Goal: Task Accomplishment & Management: Complete application form

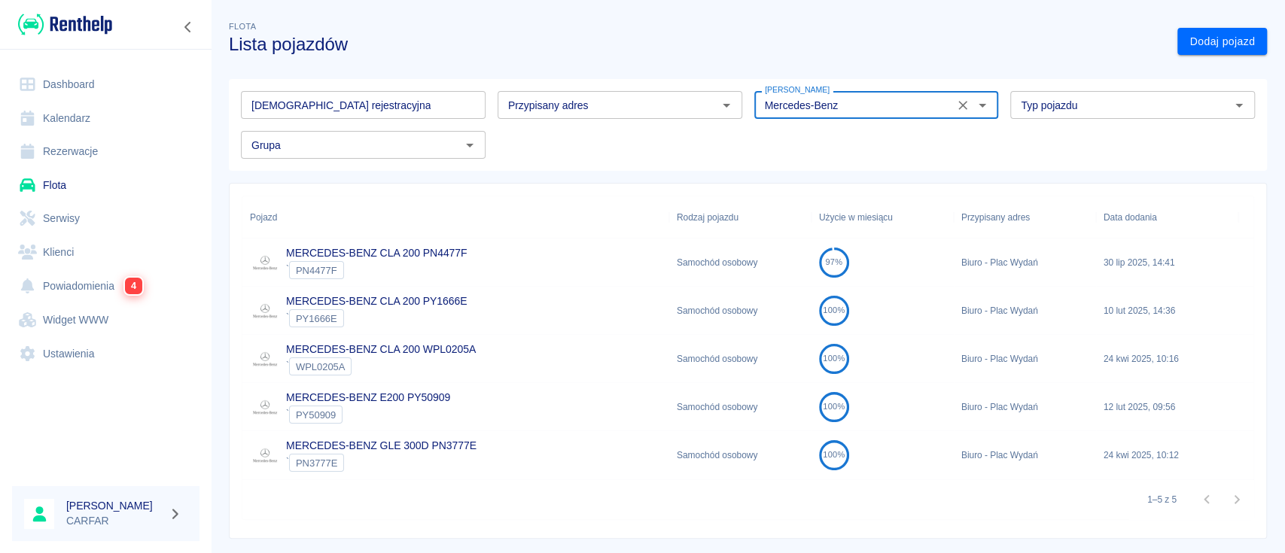
click at [84, 253] on link "Klienci" at bounding box center [105, 253] width 187 height 34
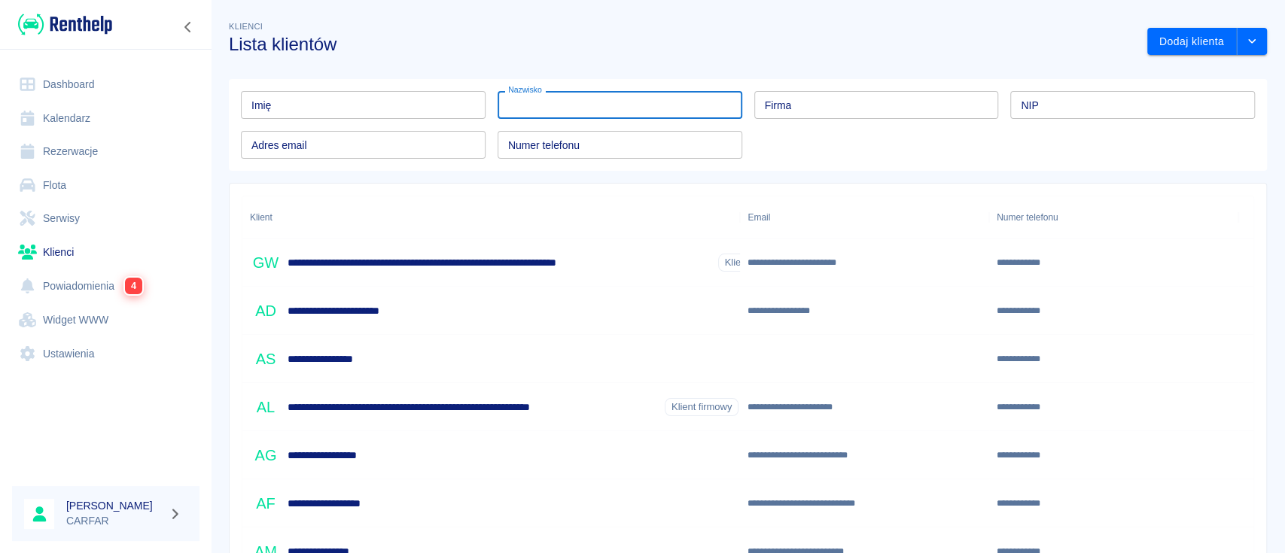
click at [590, 117] on input "Nazwisko" at bounding box center [620, 105] width 245 height 28
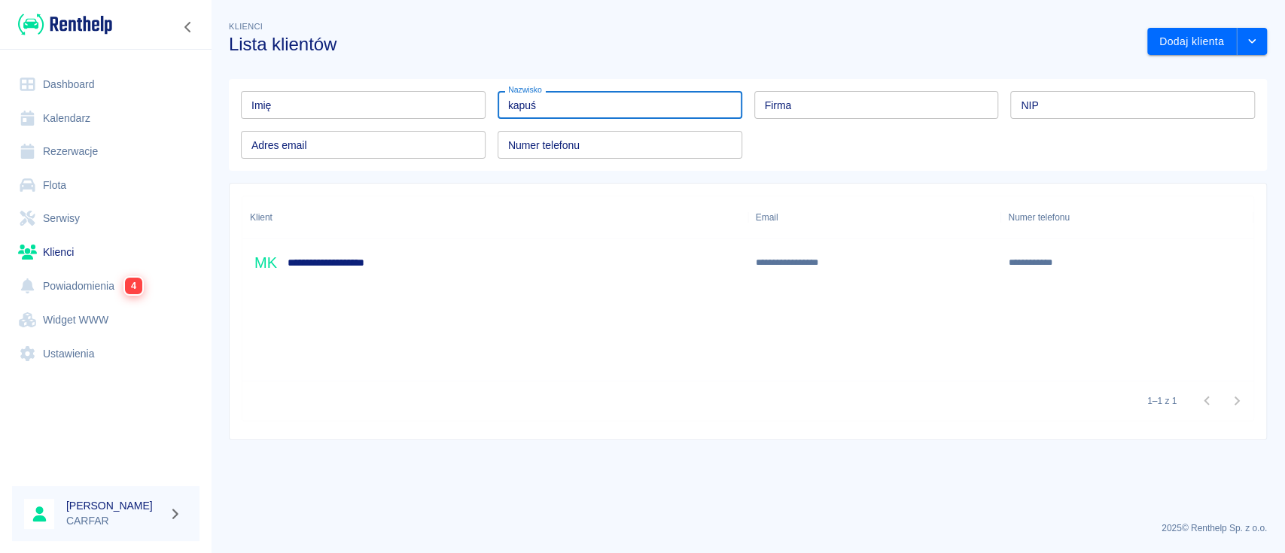
type input "kapuś"
click at [398, 255] on h6 "**********" at bounding box center [353, 262] width 130 height 15
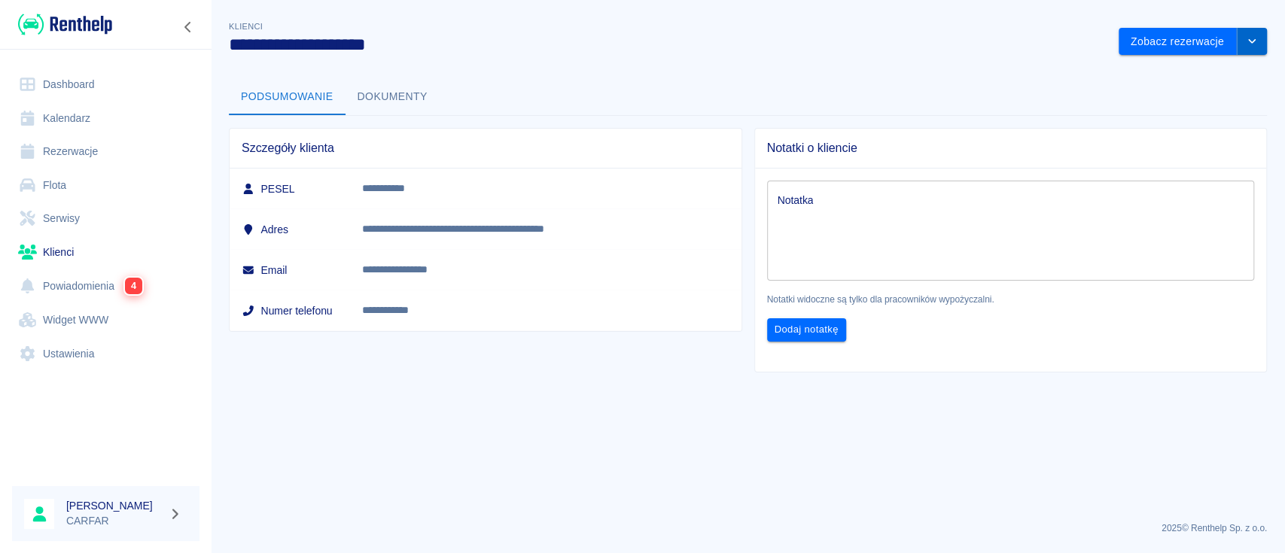
click at [1262, 52] on button "drop-down" at bounding box center [1252, 42] width 30 height 28
click at [1199, 65] on li "Edytuj klienta" at bounding box center [1193, 73] width 136 height 25
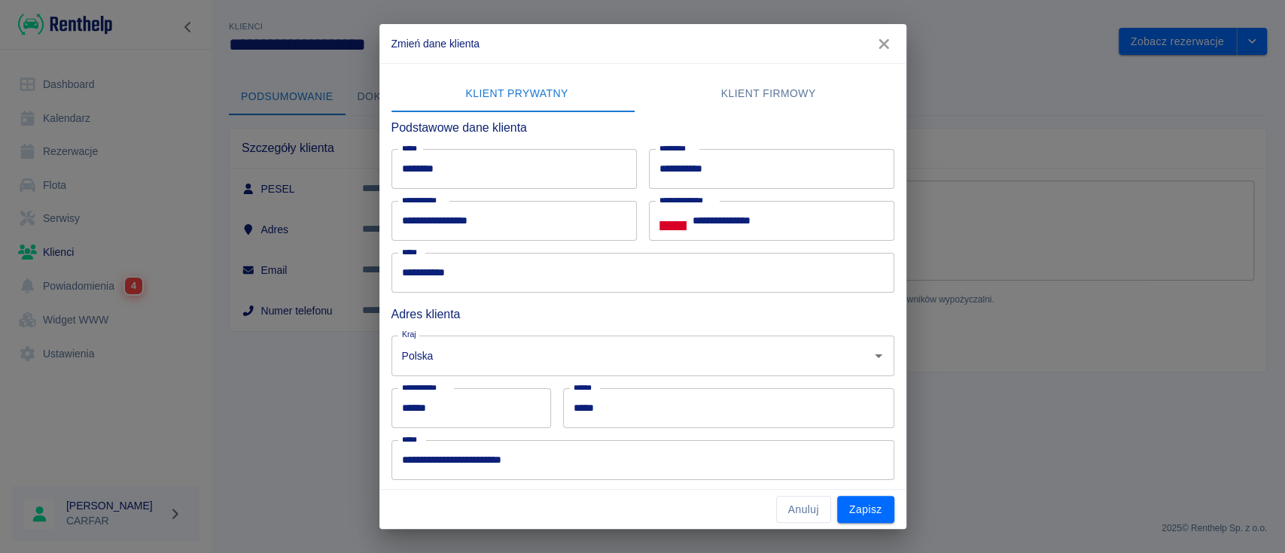
scroll to position [100, 0]
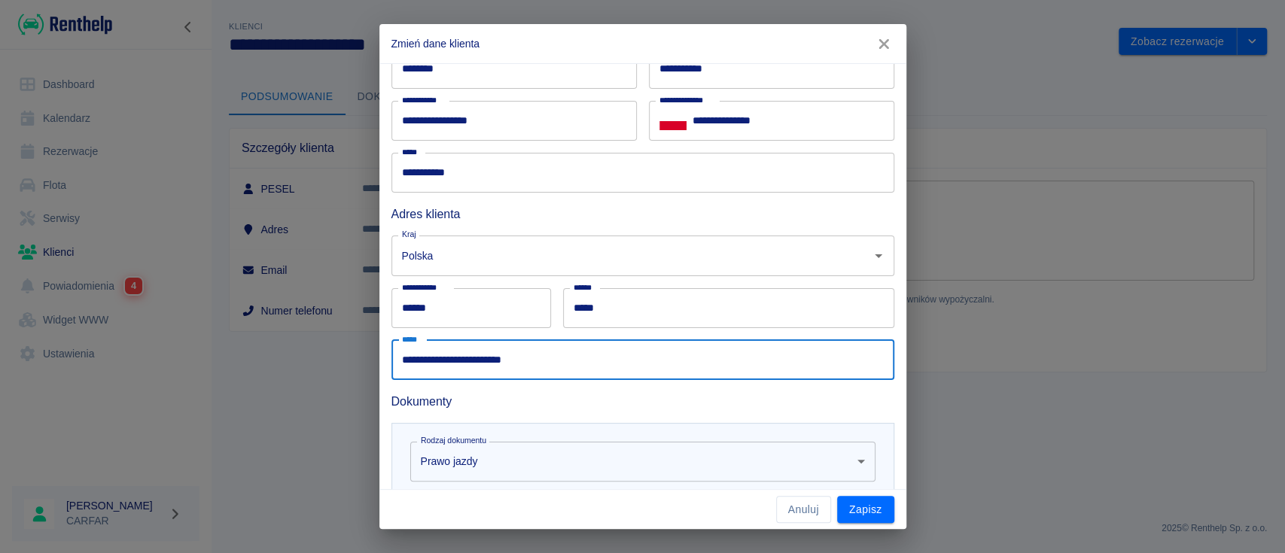
drag, startPoint x: 634, startPoint y: 359, endPoint x: 299, endPoint y: 346, distance: 335.3
click at [299, 346] on div "**********" at bounding box center [642, 276] width 1285 height 553
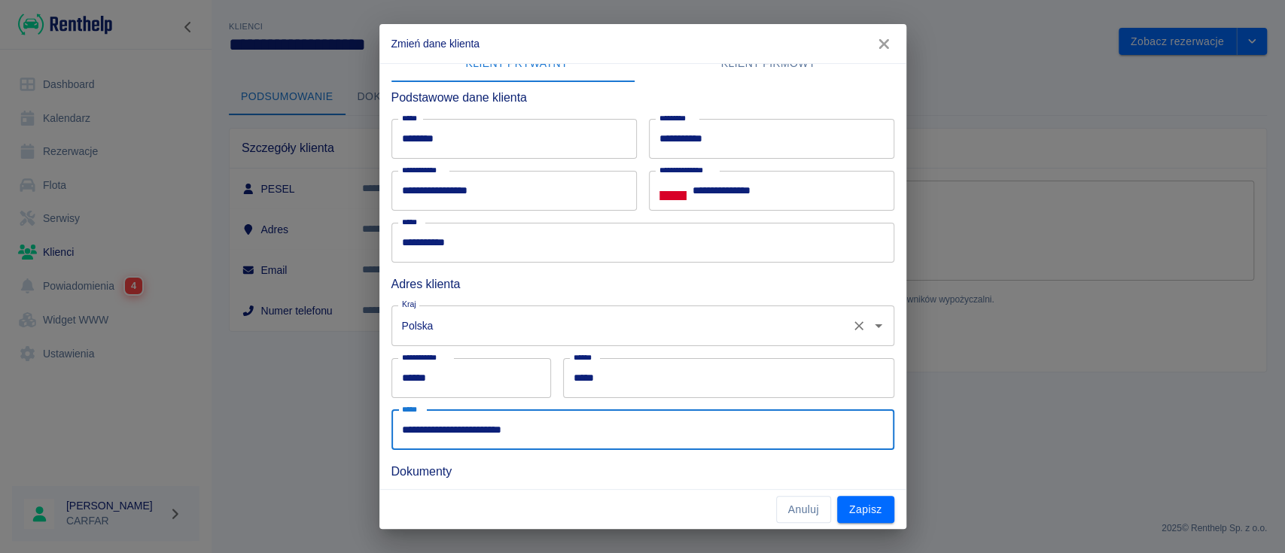
scroll to position [0, 0]
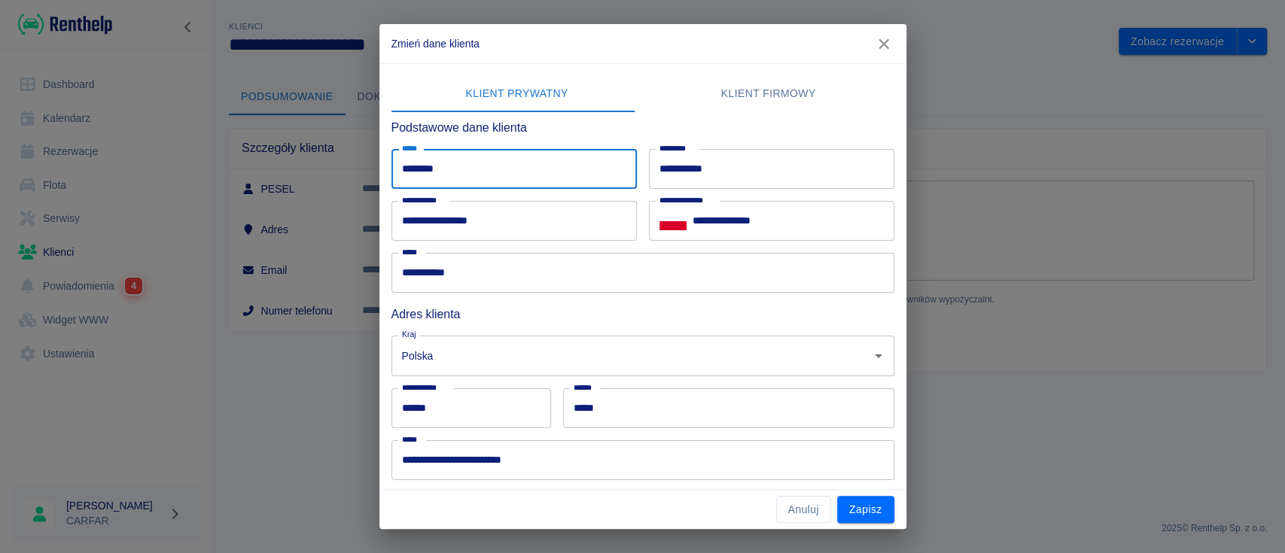
drag, startPoint x: 486, startPoint y: 174, endPoint x: 319, endPoint y: 154, distance: 168.4
click at [319, 154] on div "**********" at bounding box center [642, 276] width 1285 height 553
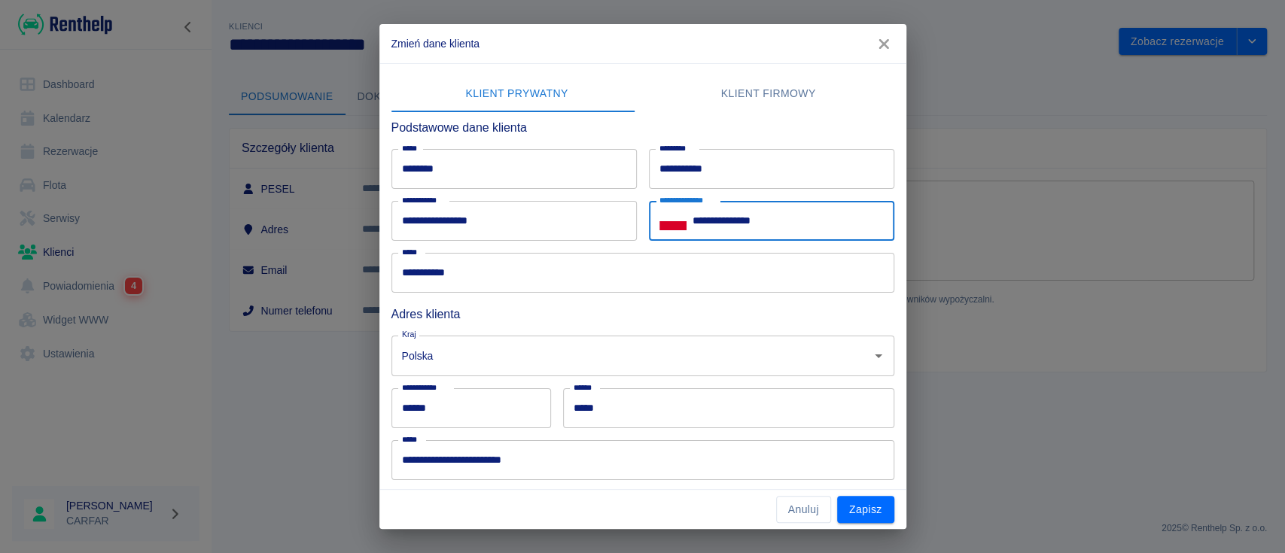
click at [771, 226] on input "**********" at bounding box center [794, 221] width 202 height 40
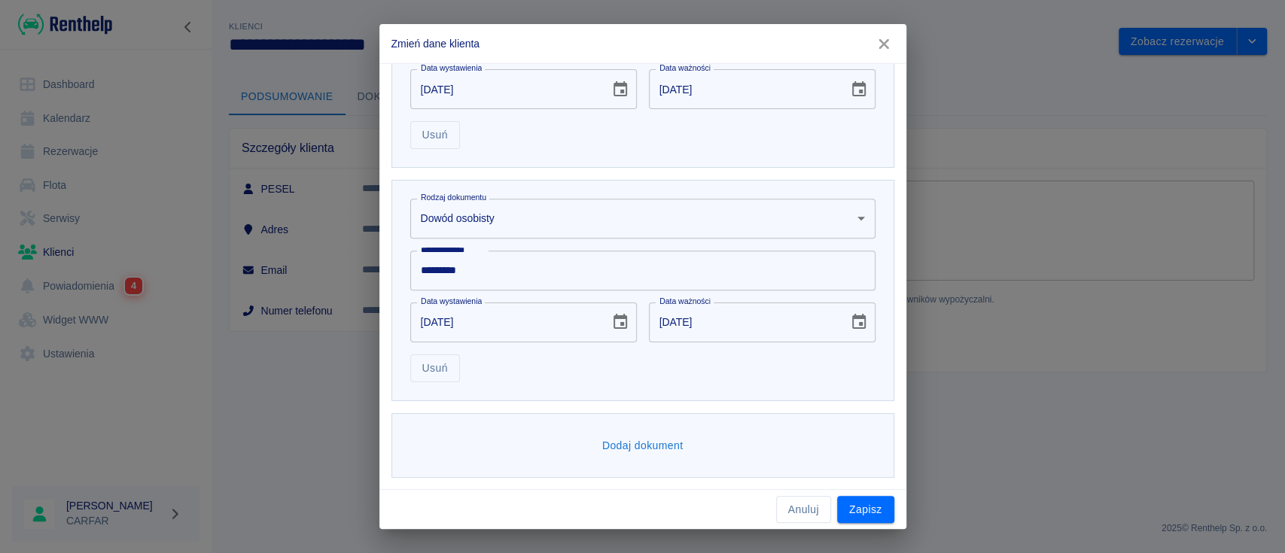
scroll to position [376, 0]
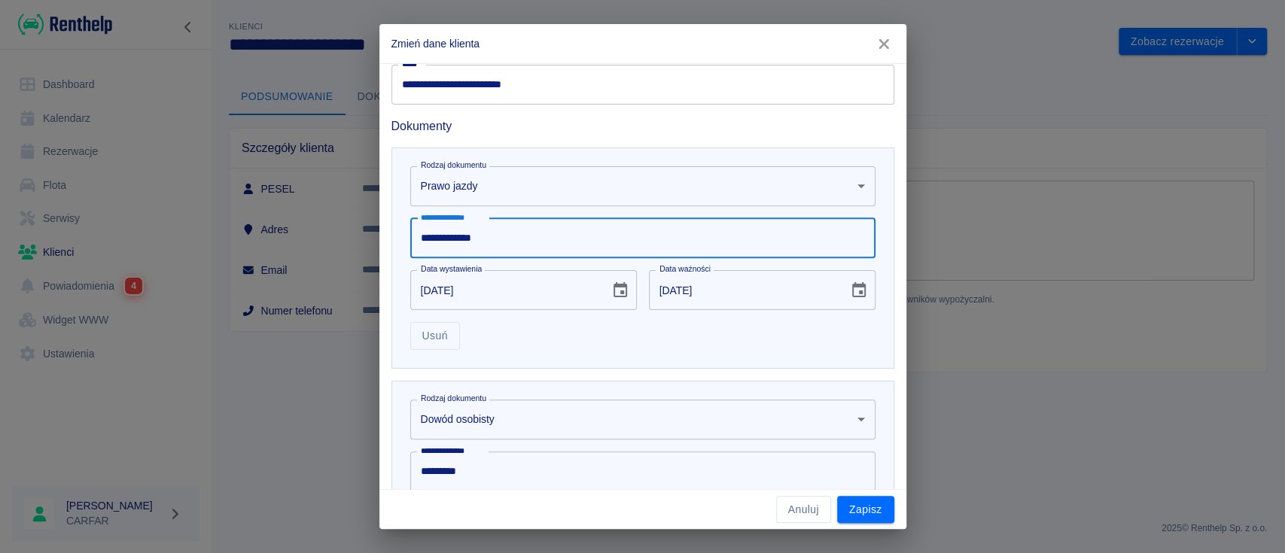
drag, startPoint x: 515, startPoint y: 242, endPoint x: 320, endPoint y: 234, distance: 195.1
click at [320, 234] on div "**********" at bounding box center [642, 276] width 1285 height 553
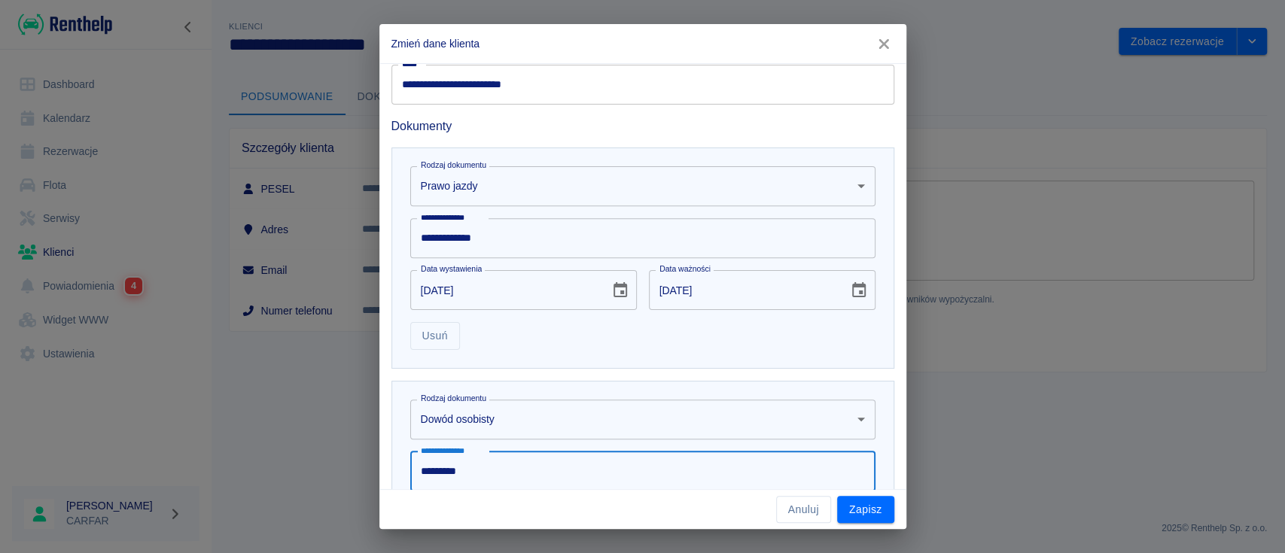
drag, startPoint x: 446, startPoint y: 475, endPoint x: 336, endPoint y: 467, distance: 111.0
click at [336, 467] on div "**********" at bounding box center [642, 276] width 1285 height 553
click at [885, 51] on icon "button" at bounding box center [884, 44] width 20 height 16
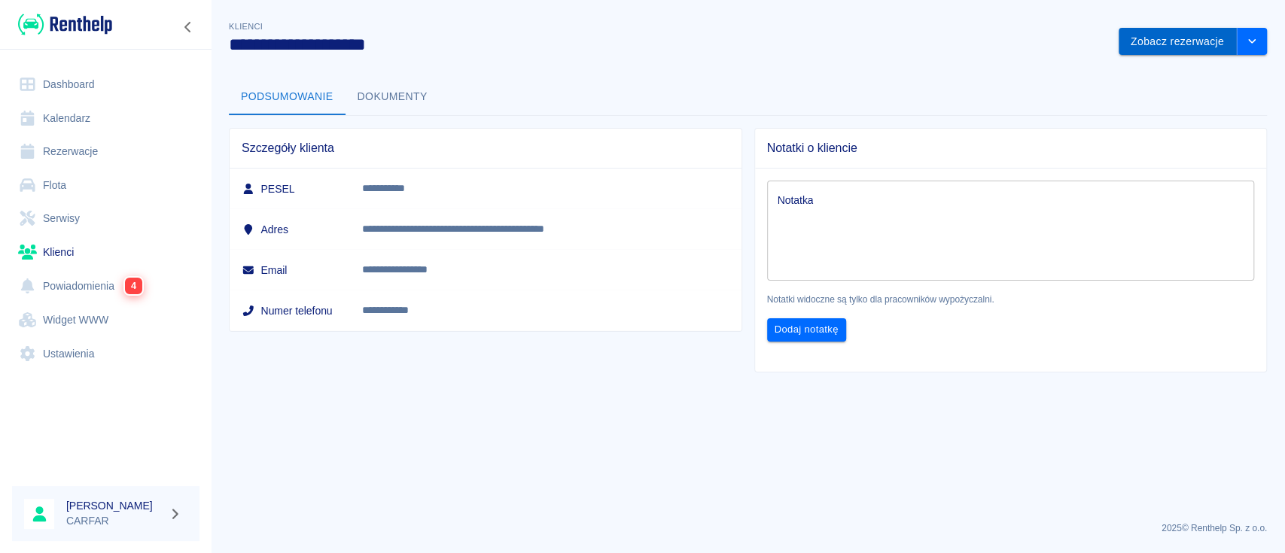
click at [1214, 39] on button "Zobacz rezerwacje" at bounding box center [1178, 42] width 118 height 28
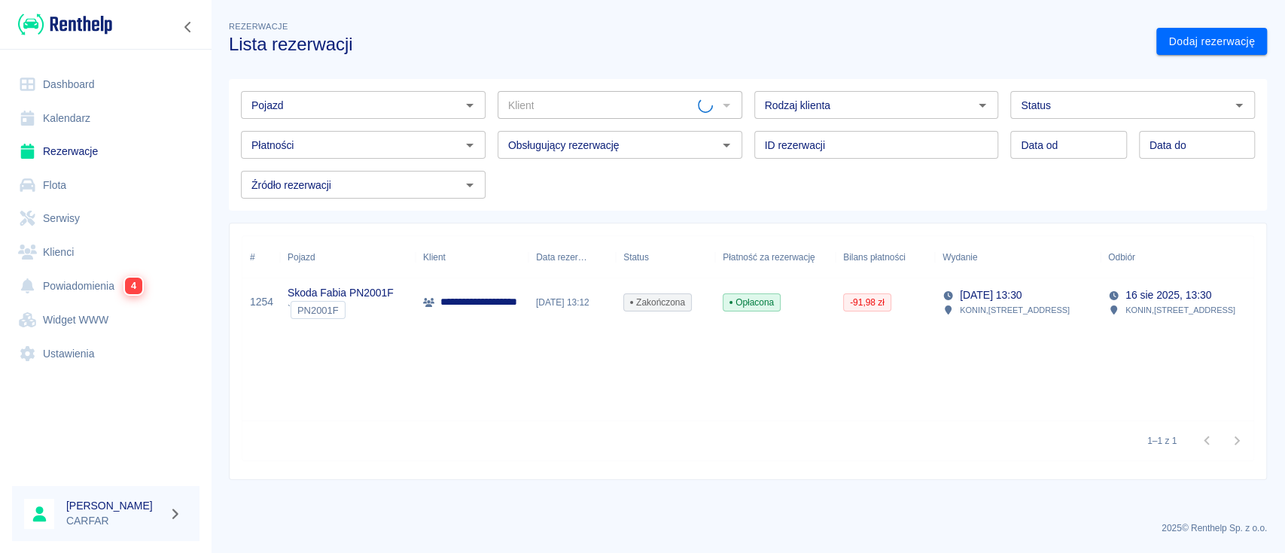
type input "[PERSON_NAME] ([PHONE_NUMBER])"
click at [472, 300] on p "**********" at bounding box center [505, 302] width 130 height 16
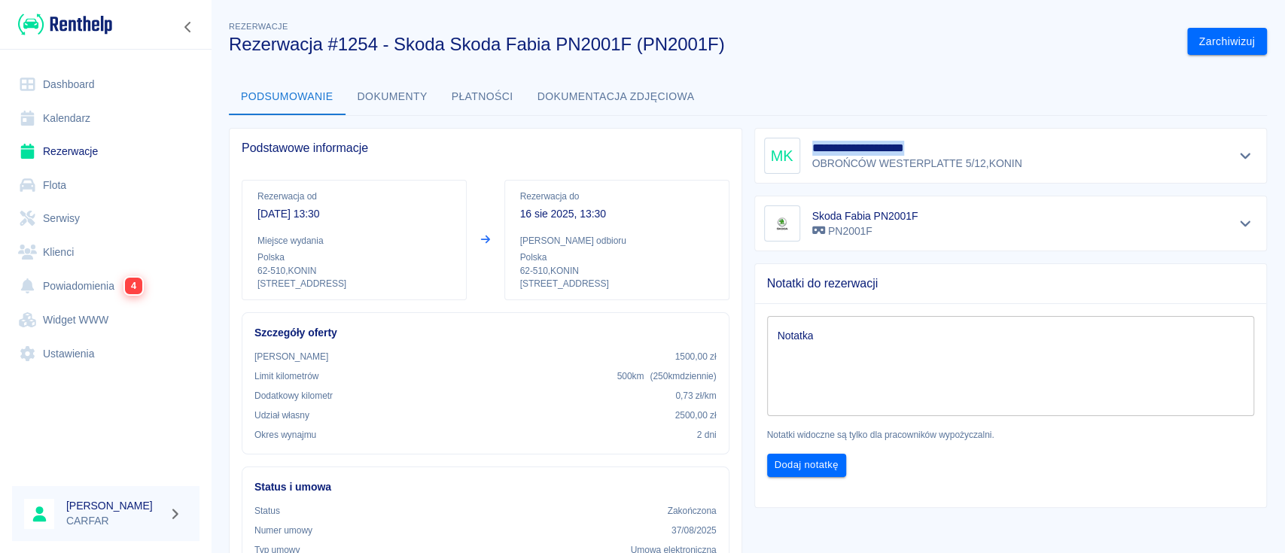
drag, startPoint x: 805, startPoint y: 146, endPoint x: 963, endPoint y: 146, distance: 158.1
click at [963, 146] on h5 "**********" at bounding box center [918, 148] width 213 height 15
copy h5 "**********"
click at [77, 151] on link "Rezerwacje" at bounding box center [105, 152] width 187 height 34
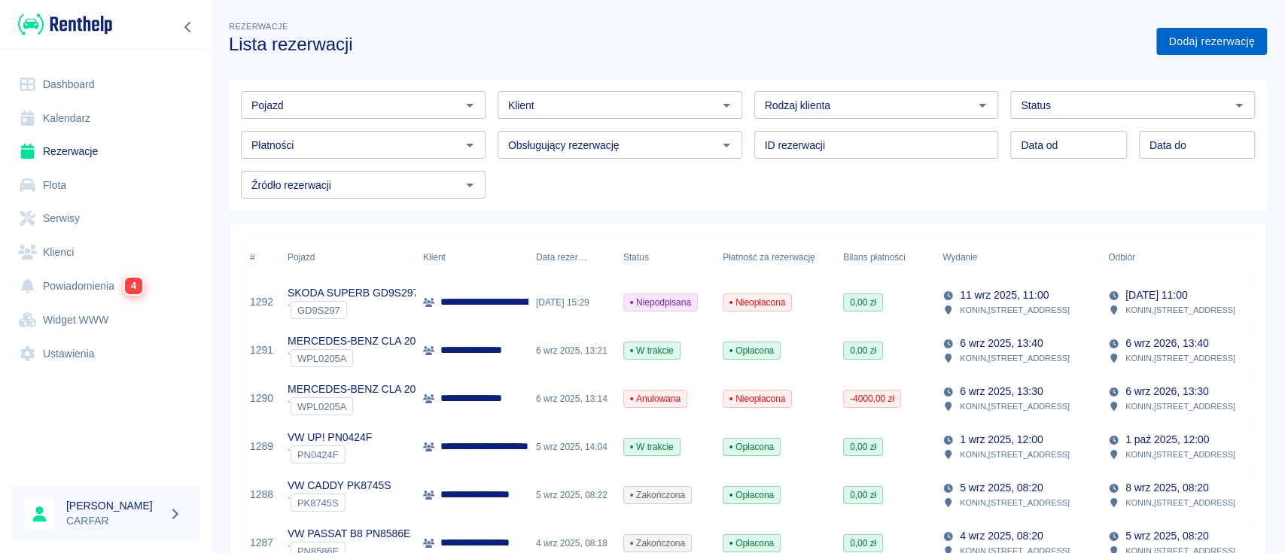
click at [1182, 38] on link "Dodaj rezerwację" at bounding box center [1211, 42] width 111 height 28
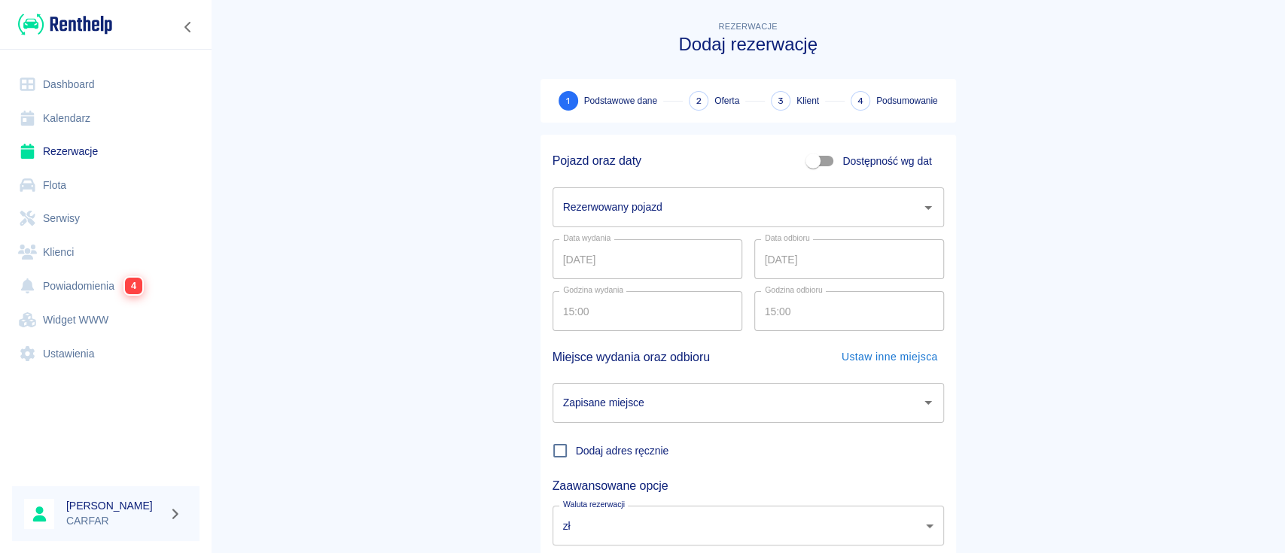
click at [682, 207] on input "Rezerwowany pojazd" at bounding box center [736, 207] width 355 height 26
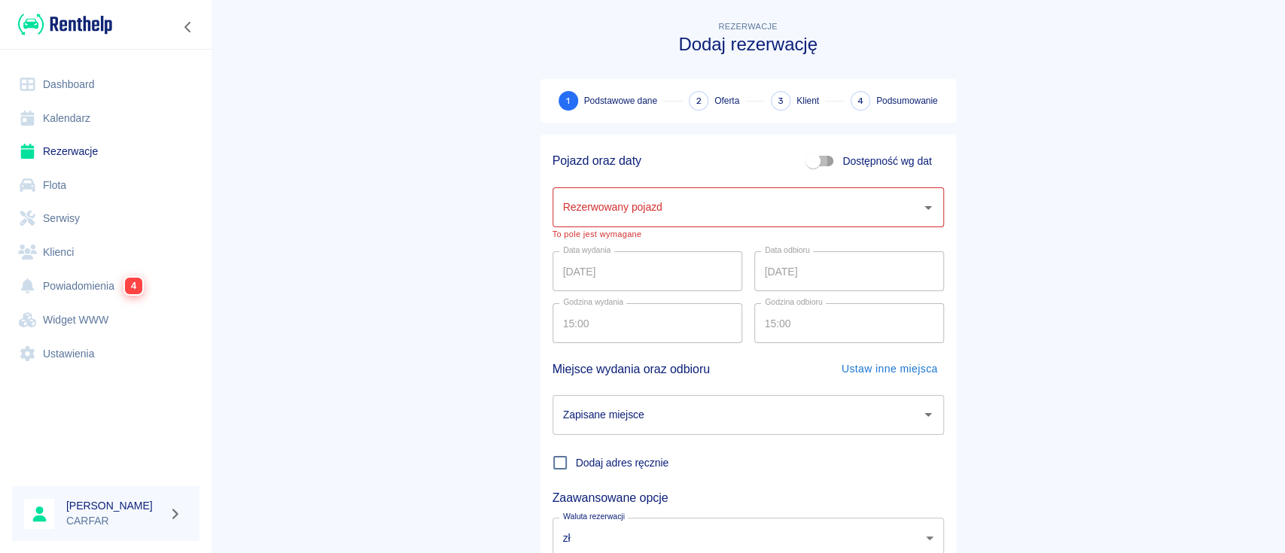
click at [816, 154] on input "Dostępność wg dat" at bounding box center [813, 161] width 86 height 29
checkbox input "true"
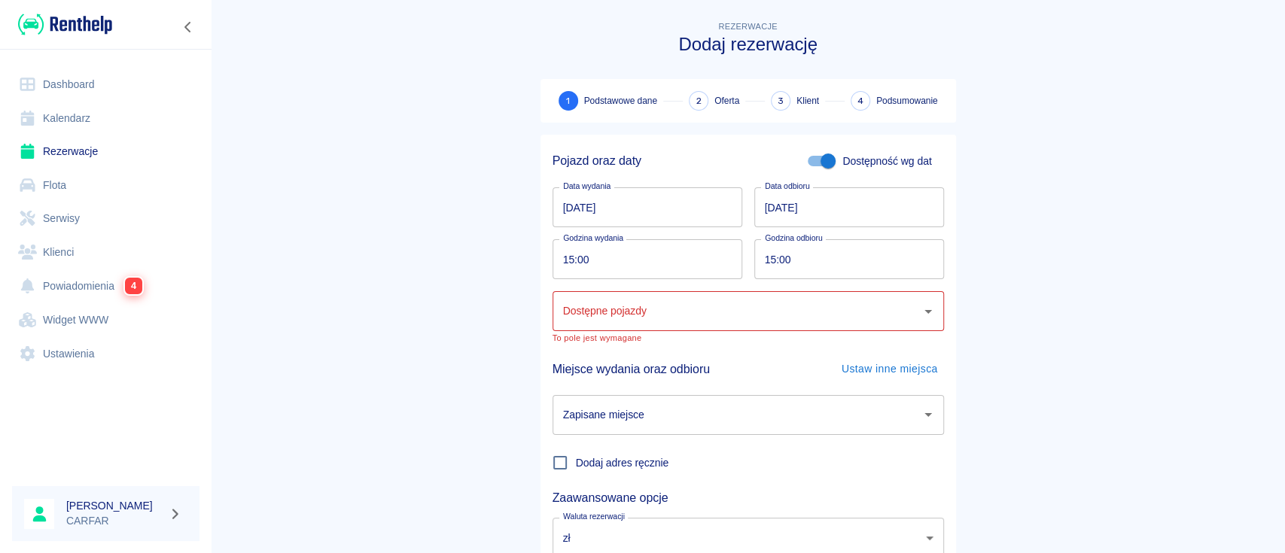
click at [644, 202] on input "[DATE]" at bounding box center [648, 207] width 190 height 40
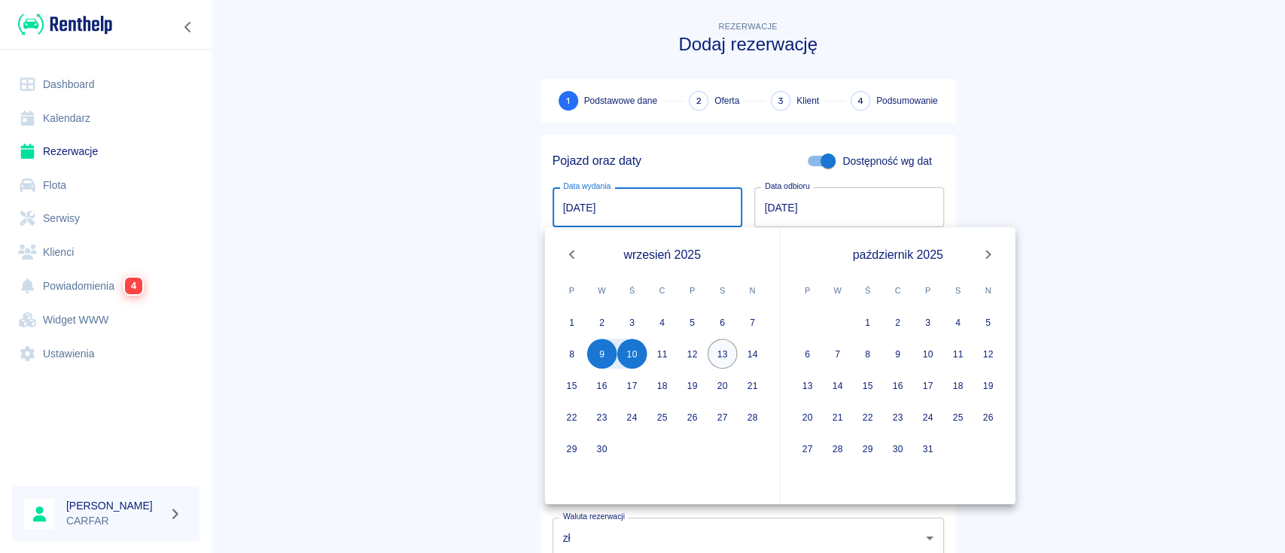
drag, startPoint x: 720, startPoint y: 355, endPoint x: 710, endPoint y: 360, distance: 11.5
click at [721, 355] on button "13" at bounding box center [723, 354] width 30 height 30
type input "[DATE]"
type input "DD.MM.YYYY"
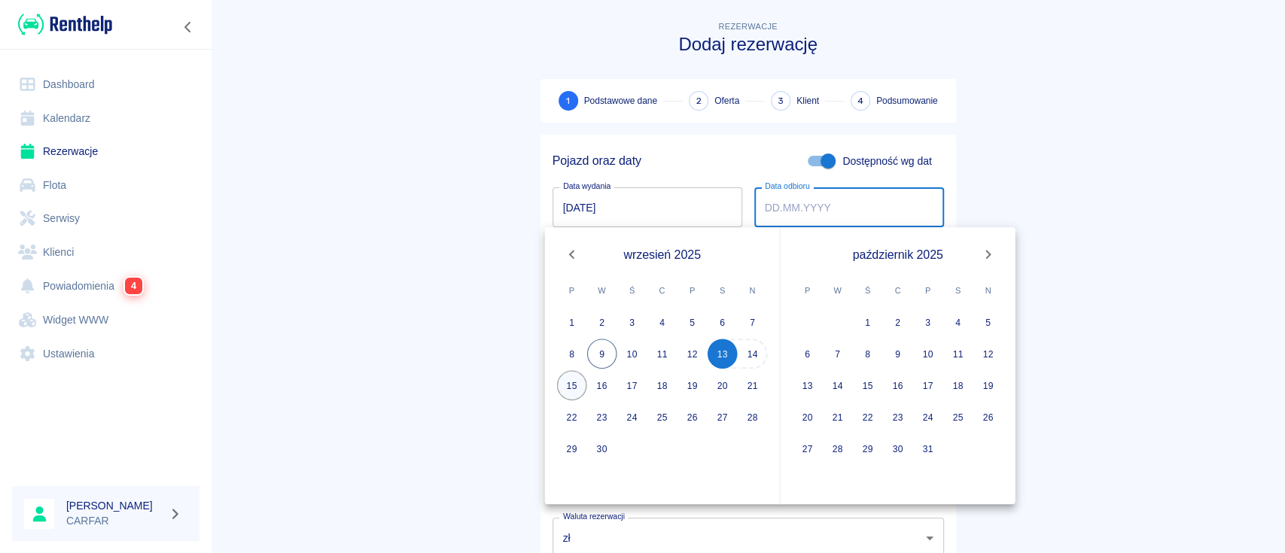
click at [574, 385] on button "15" at bounding box center [572, 385] width 30 height 30
type input "[DATE]"
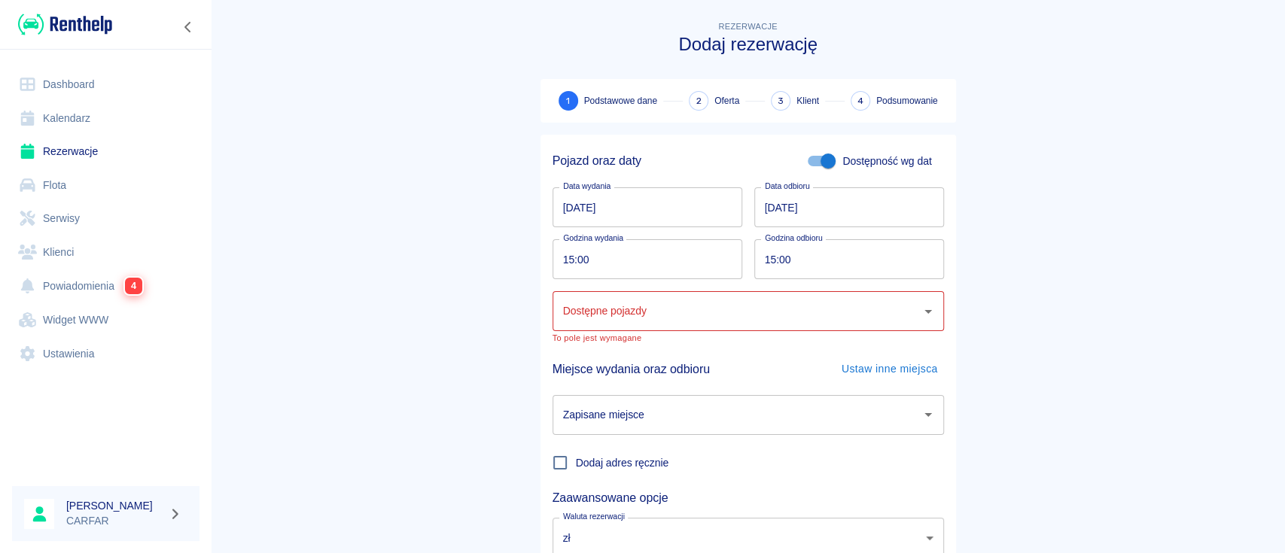
click at [595, 260] on input "15:00" at bounding box center [642, 259] width 179 height 40
type input "13:00"
click at [827, 257] on input "15:00" at bounding box center [843, 259] width 179 height 40
type input "13:00"
click at [739, 322] on input "Dostępne pojazdy" at bounding box center [736, 311] width 355 height 26
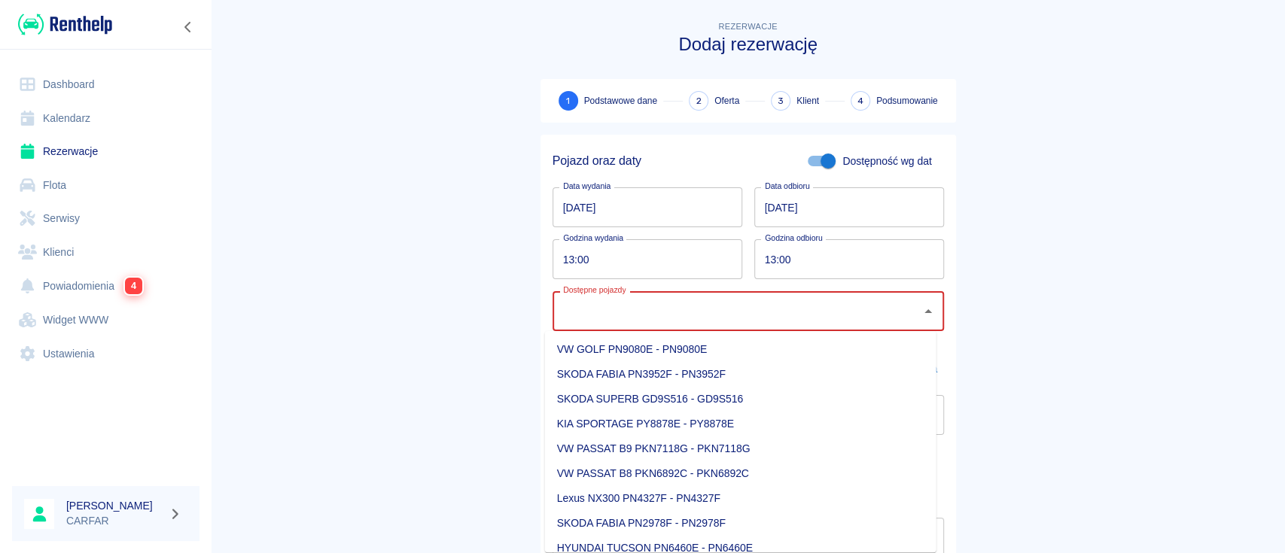
click at [739, 350] on li "VW GOLF PN9080E - PN9080E" at bounding box center [740, 349] width 391 height 25
type input "VW GOLF PN9080E - PN9080E"
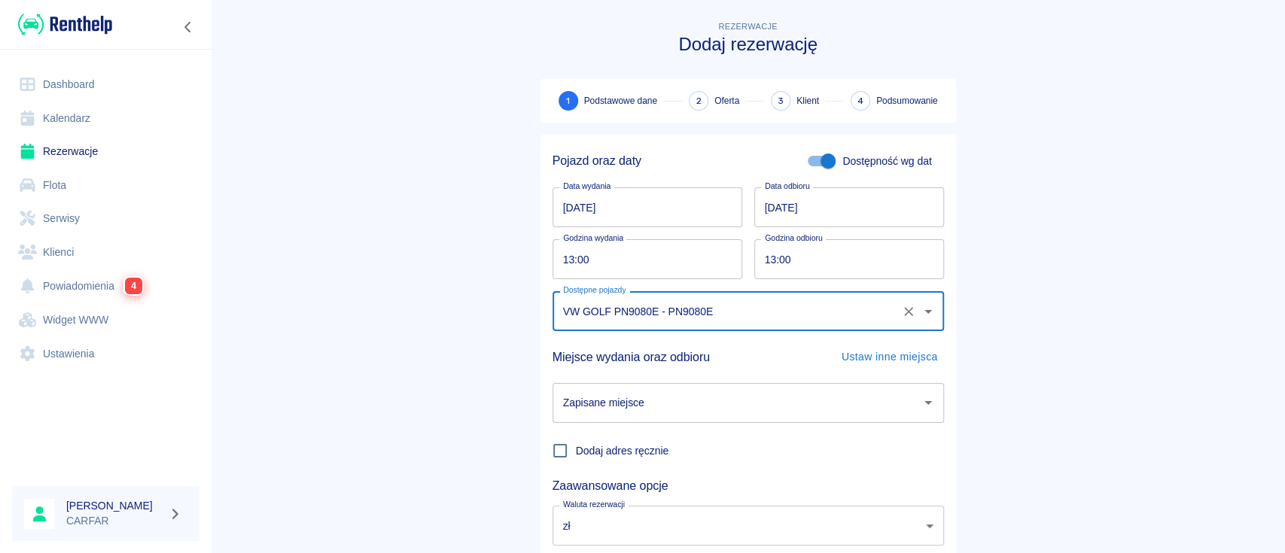
click at [717, 401] on input "Zapisane miejsce" at bounding box center [736, 403] width 355 height 26
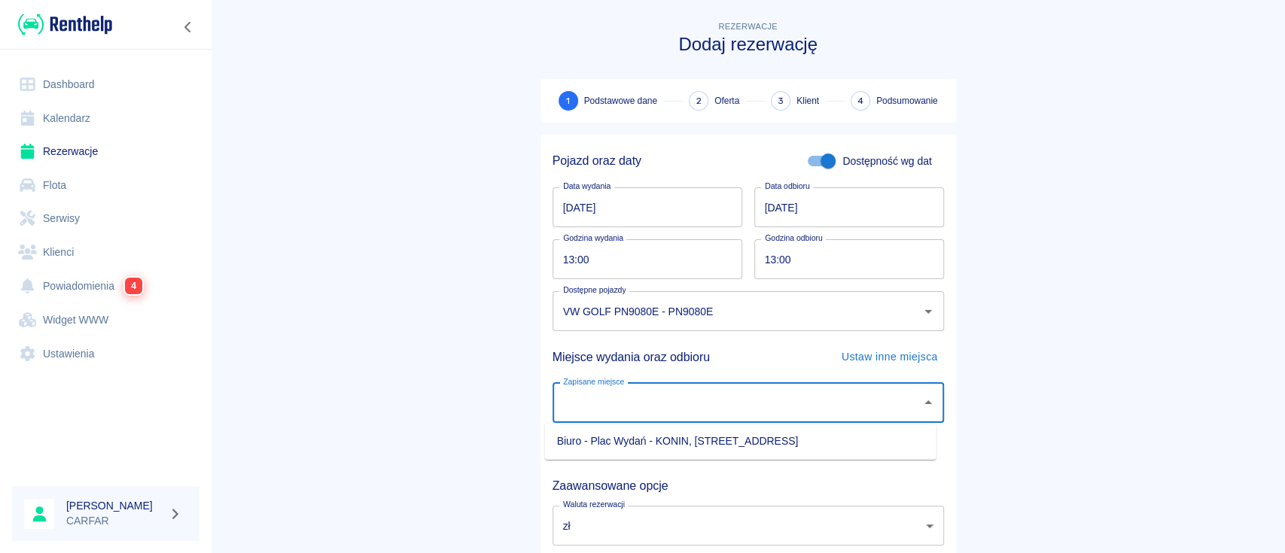
click at [716, 434] on li "Biuro - Plac Wydań - KONIN, [STREET_ADDRESS]" at bounding box center [740, 441] width 391 height 25
type input "Biuro - Plac Wydań - KONIN, [STREET_ADDRESS]"
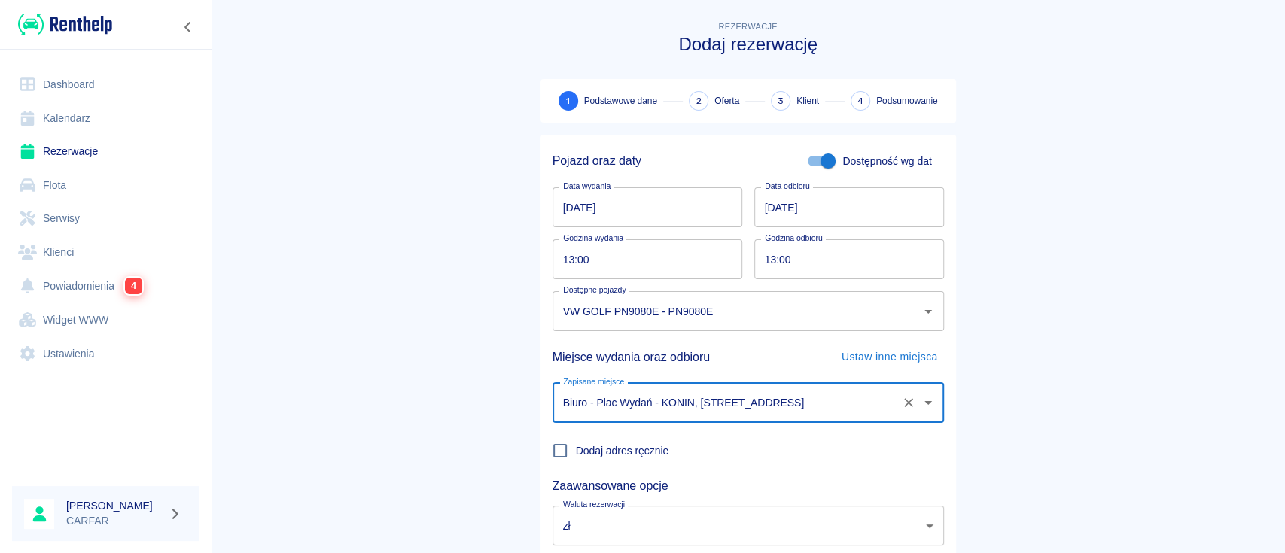
scroll to position [99, 0]
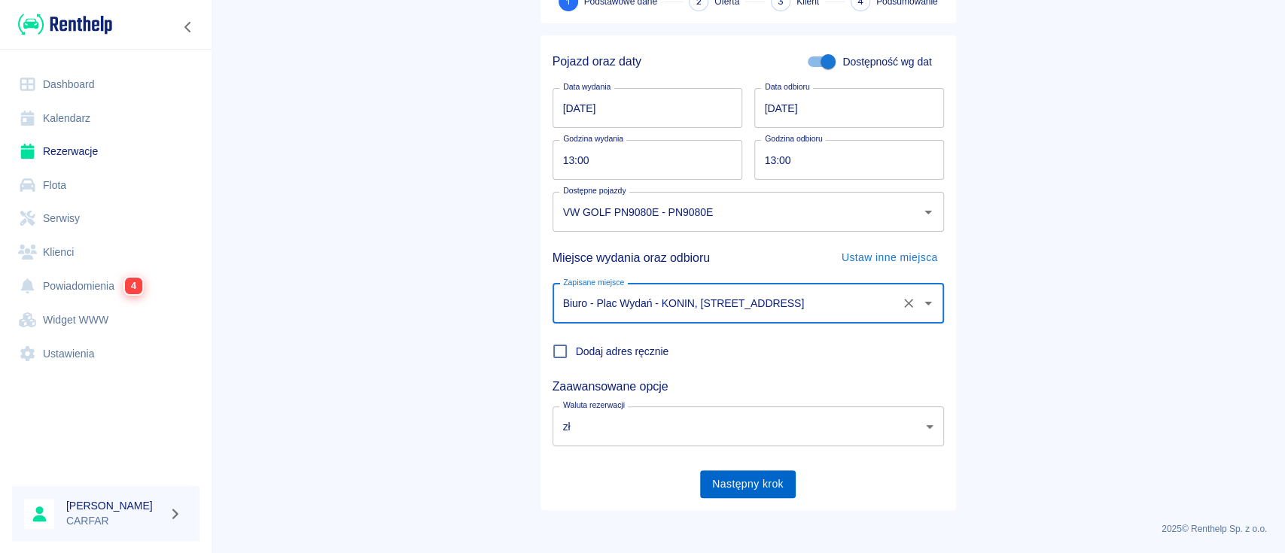
click at [753, 489] on button "Następny krok" at bounding box center [748, 485] width 96 height 28
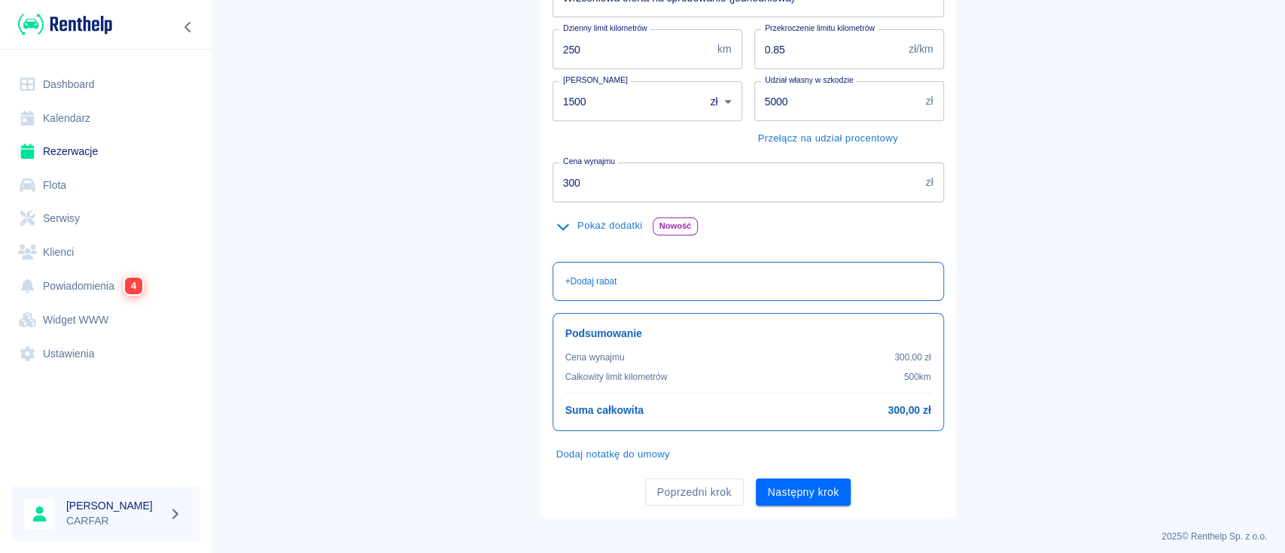
scroll to position [254, 0]
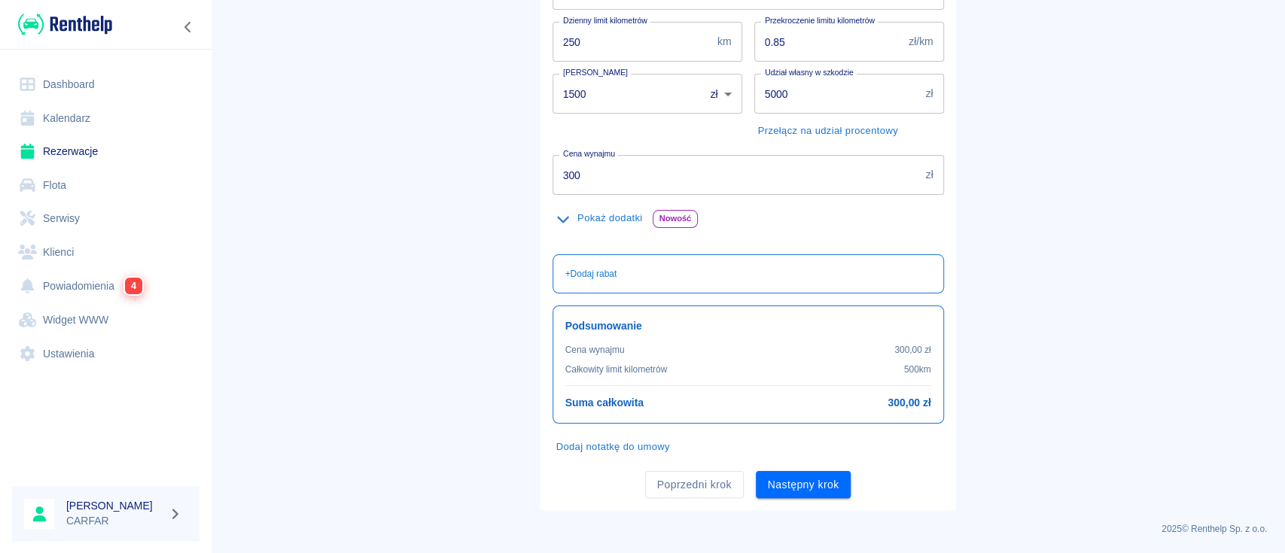
click at [626, 449] on button "Dodaj notatkę do umowy" at bounding box center [613, 447] width 121 height 23
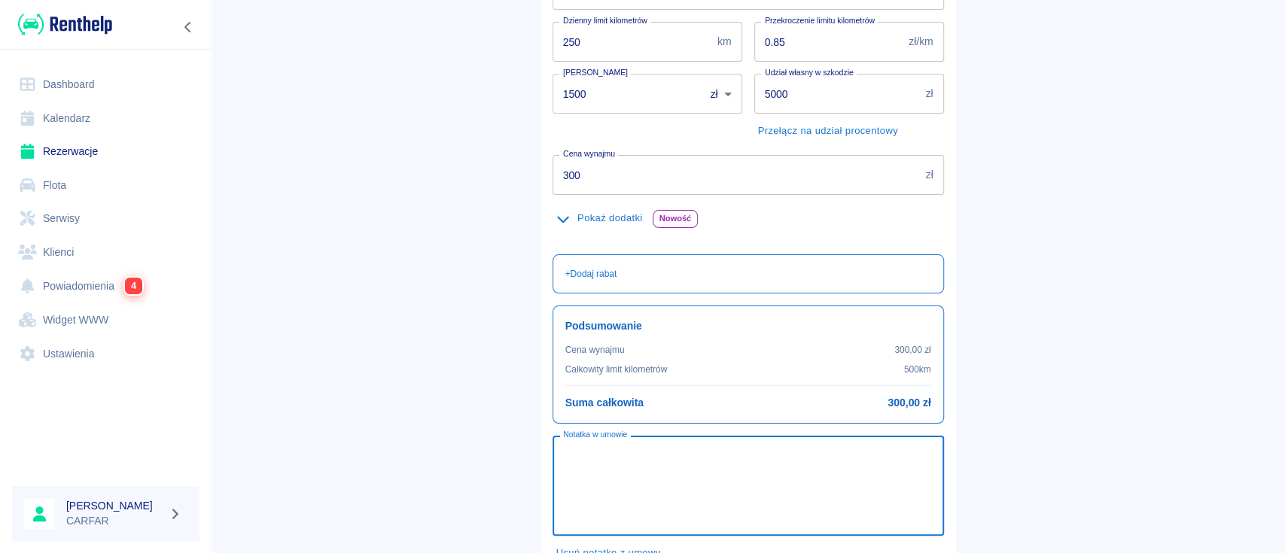
click at [673, 467] on textarea "Notatka w umowie" at bounding box center [748, 486] width 370 height 75
drag, startPoint x: 599, startPoint y: 455, endPoint x: 552, endPoint y: 467, distance: 48.9
click at [553, 467] on div "Wpłacono opłatę rezerwacyjną w wysokości 300 zł x Notatka w umowie" at bounding box center [748, 486] width 391 height 100
click at [855, 452] on textarea "Opłacono gotówką opłatę rezerwacyjną w wysokości 300 zł" at bounding box center [748, 486] width 370 height 75
click at [563, 452] on textarea "Opłacono gotówką opłatę rezerwacyjną w wysokości 300 zł." at bounding box center [748, 486] width 370 height 75
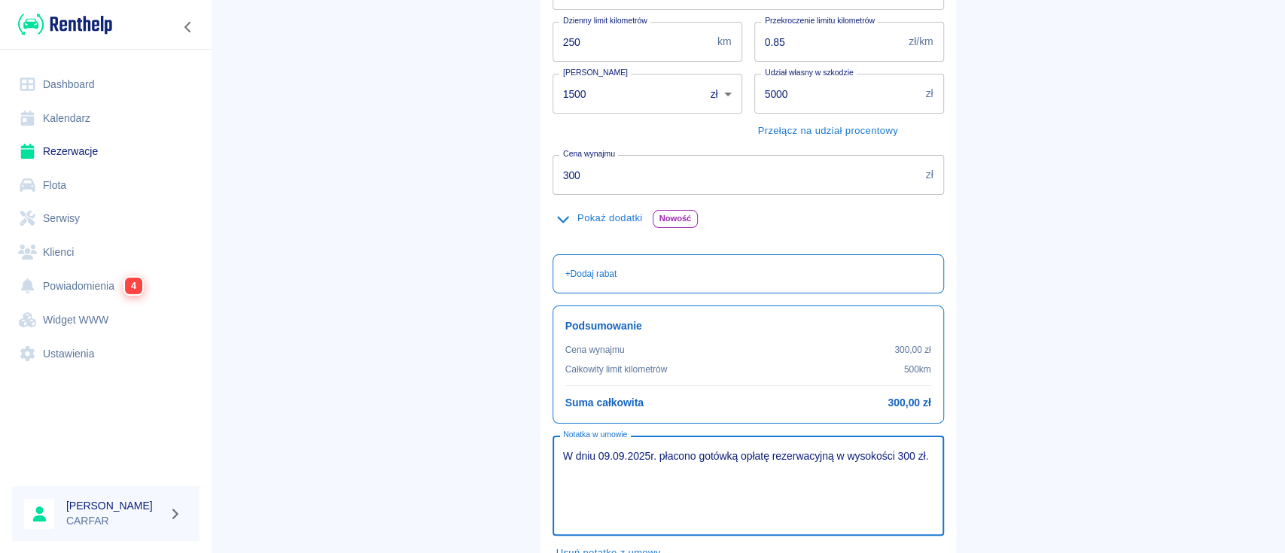
type textarea "W dniu 09.09.2025r. opłacono [DEMOGRAPHIC_DATA] opłatę rezerwacyjną w wysokości…"
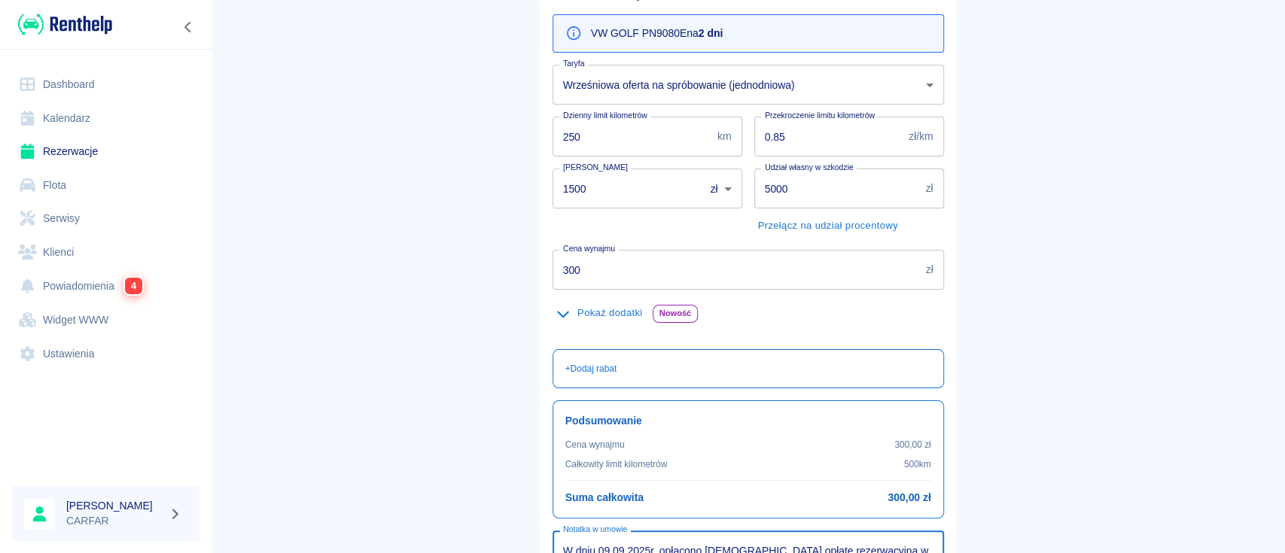
scroll to position [361, 0]
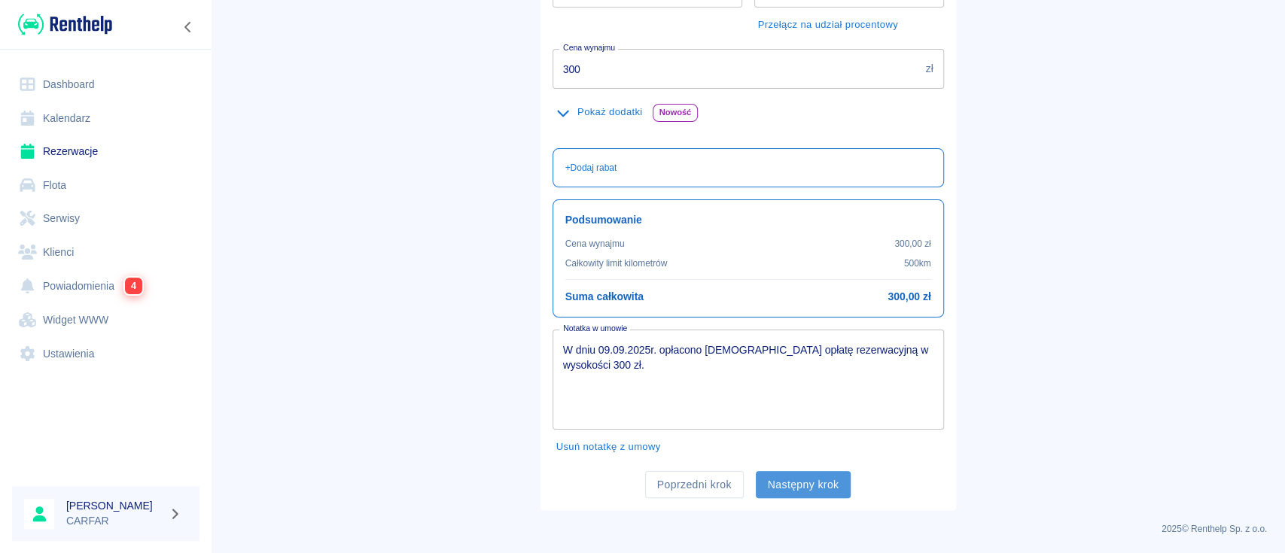
click at [824, 491] on button "Następny krok" at bounding box center [804, 485] width 96 height 28
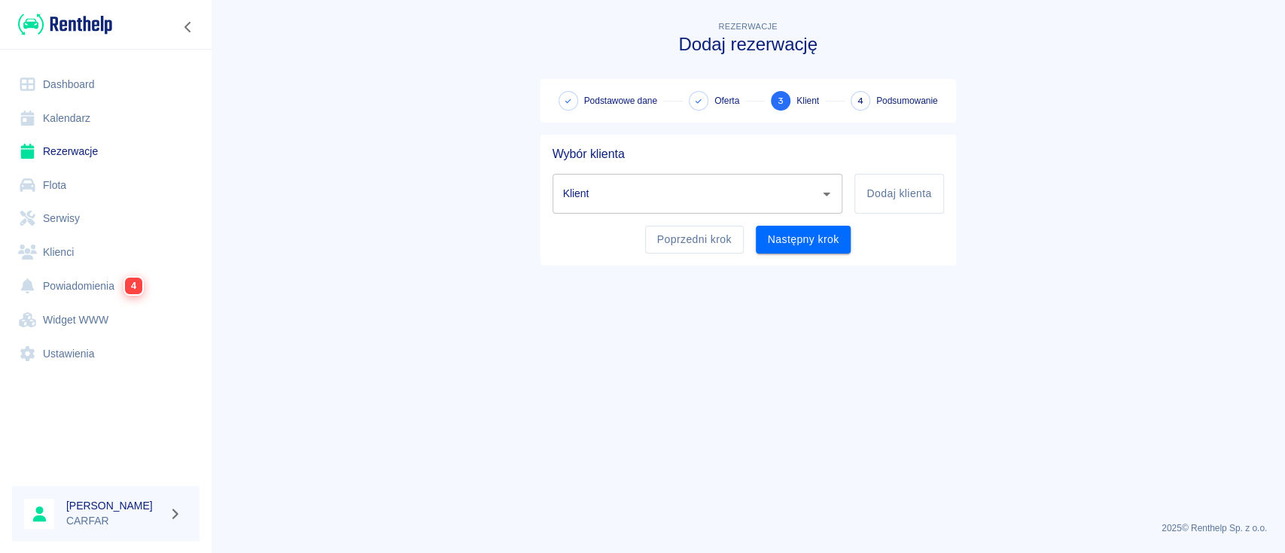
click at [720, 198] on input "Klient" at bounding box center [686, 194] width 254 height 26
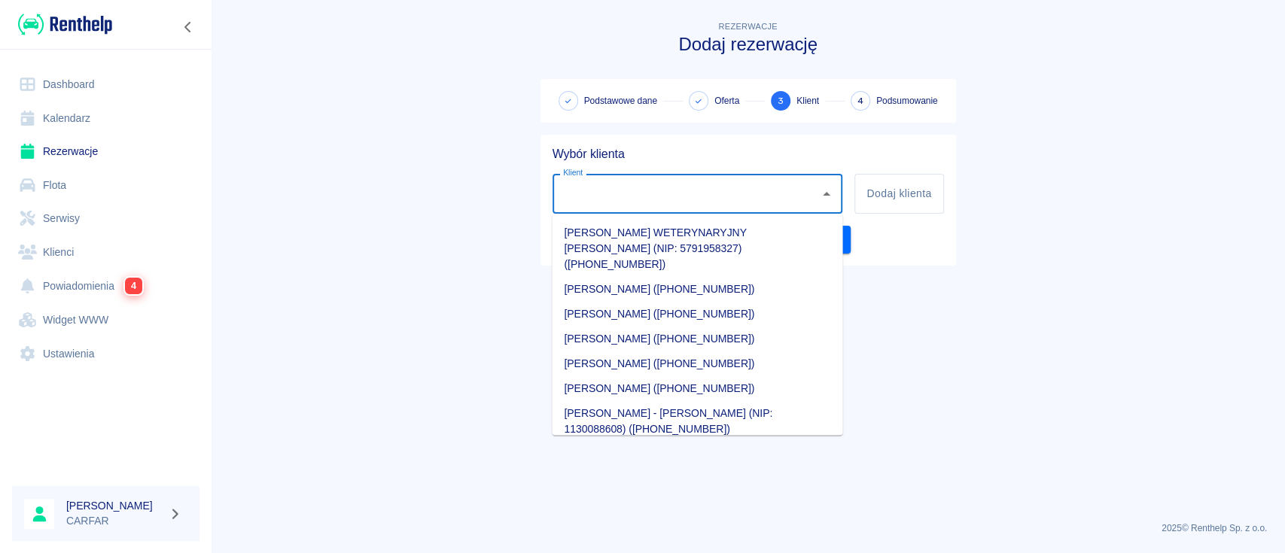
paste input "[PERSON_NAME]"
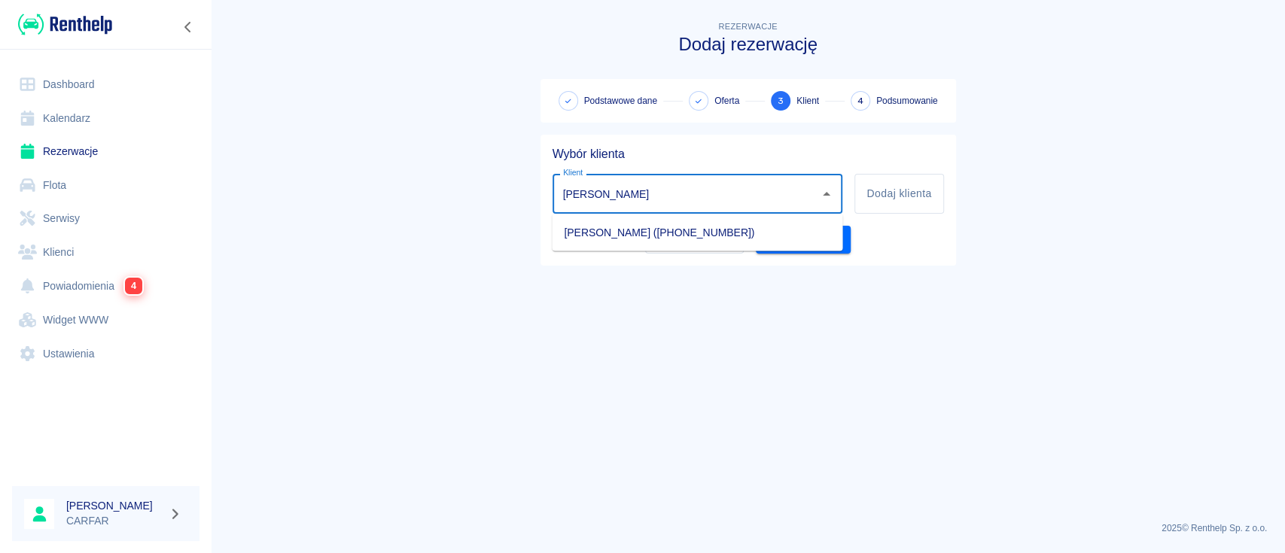
click at [739, 238] on li "[PERSON_NAME] ([PHONE_NUMBER])" at bounding box center [697, 232] width 291 height 25
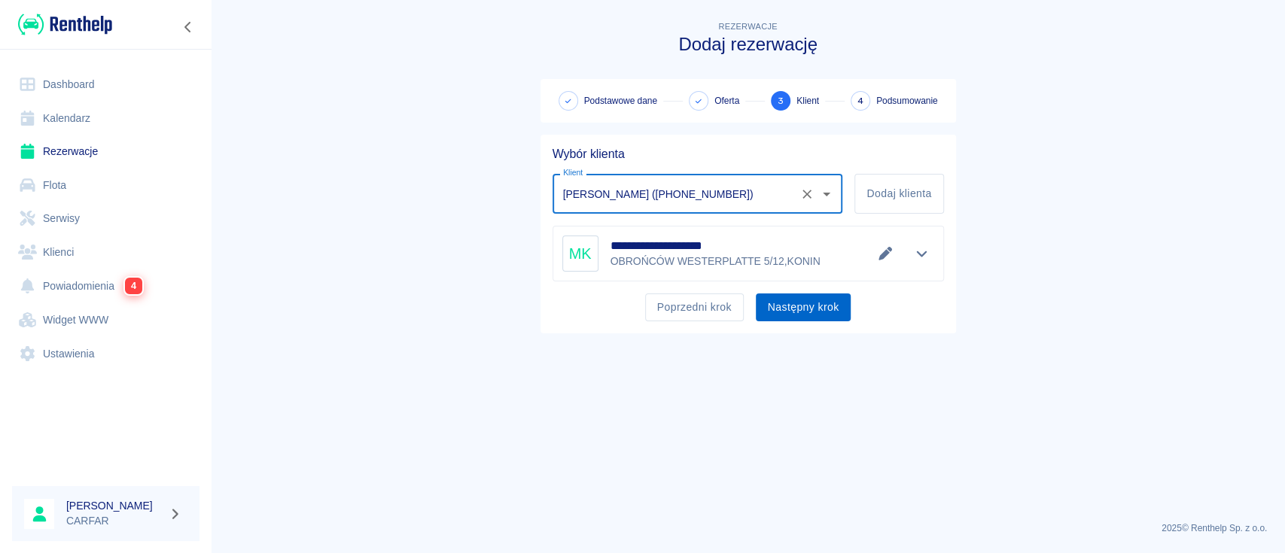
type input "[PERSON_NAME] ([PHONE_NUMBER])"
click at [824, 311] on button "Następny krok" at bounding box center [804, 308] width 96 height 28
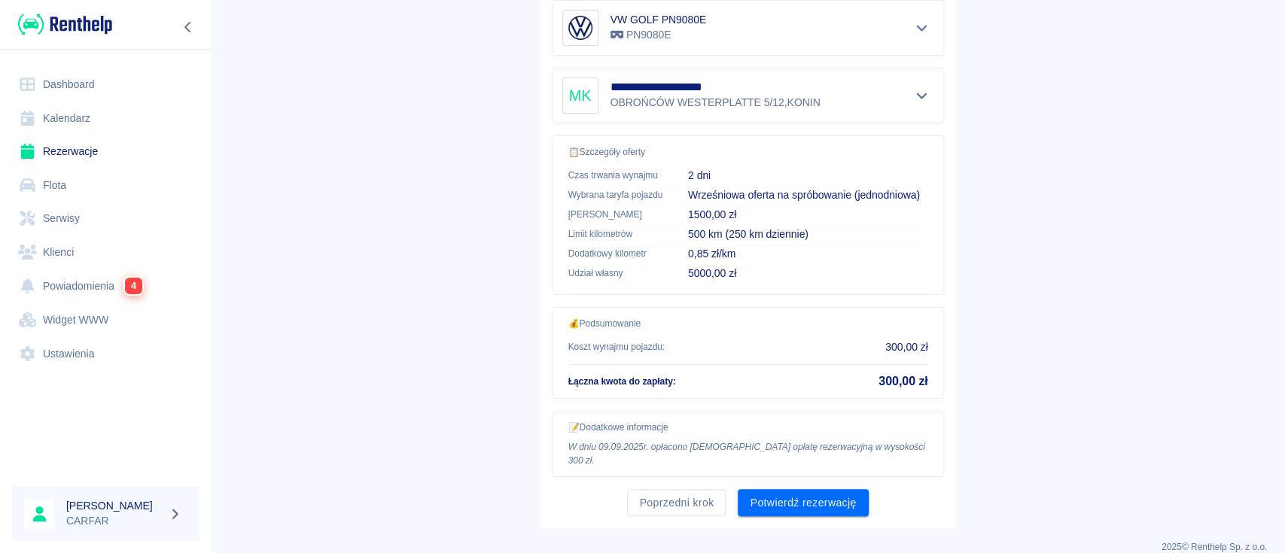
scroll to position [310, 0]
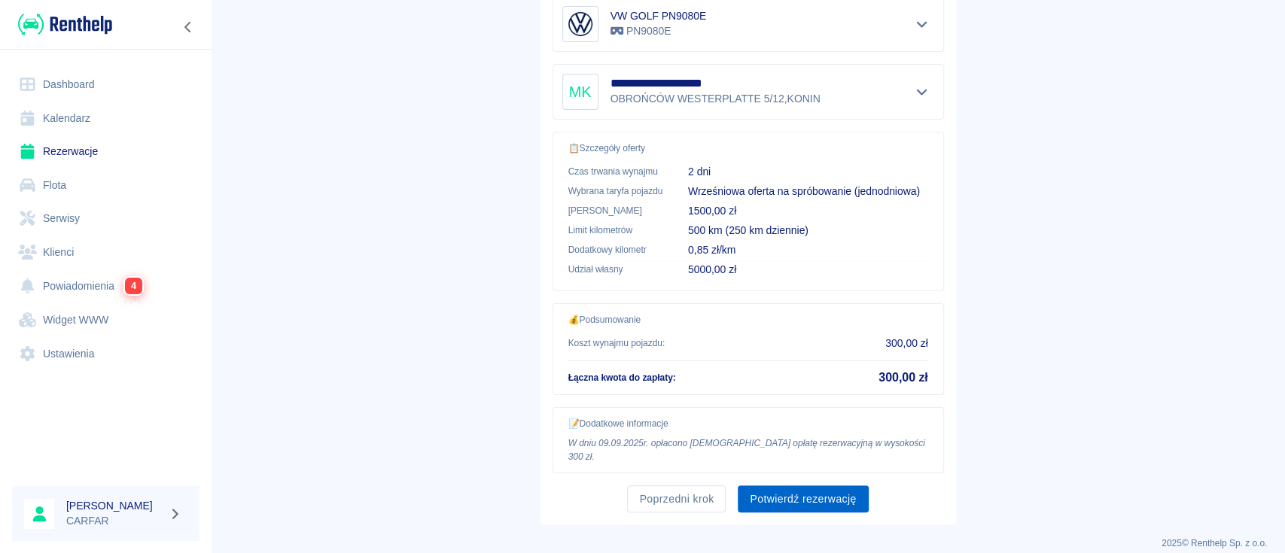
click at [819, 491] on button "Potwierdź rezerwację" at bounding box center [803, 500] width 130 height 28
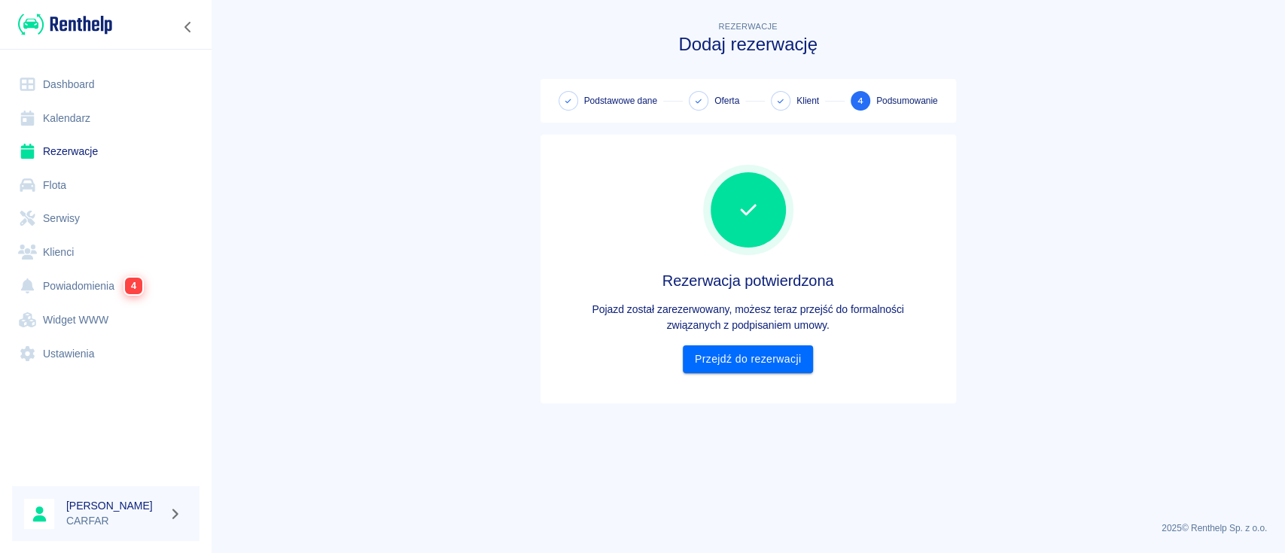
scroll to position [0, 0]
click at [763, 364] on link "Przejdź do rezerwacji" at bounding box center [748, 360] width 130 height 28
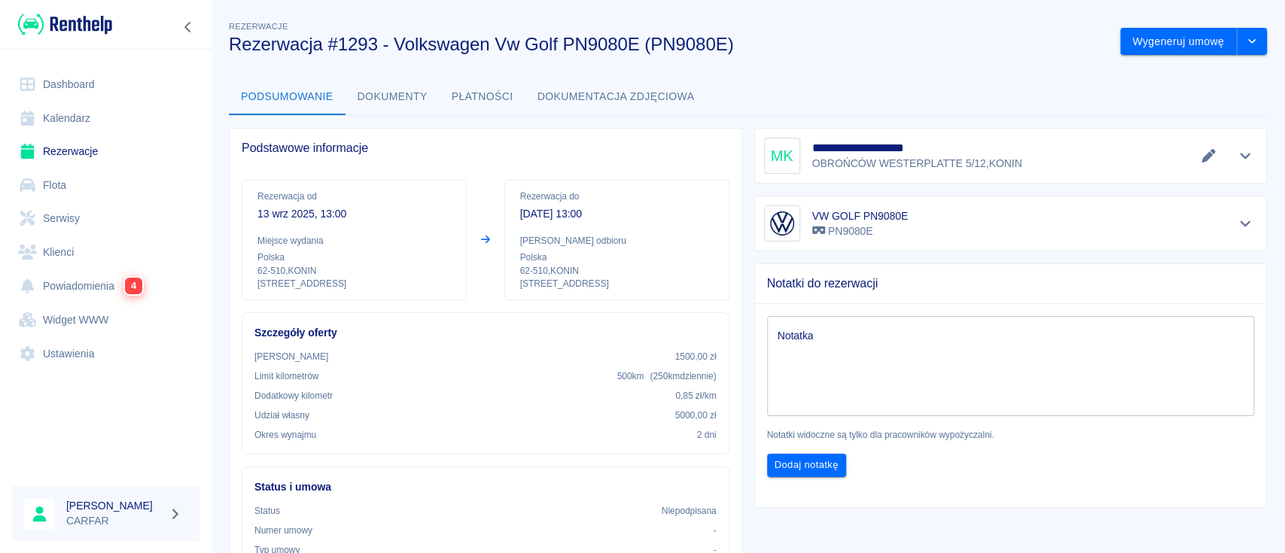
click at [93, 20] on img at bounding box center [65, 24] width 94 height 25
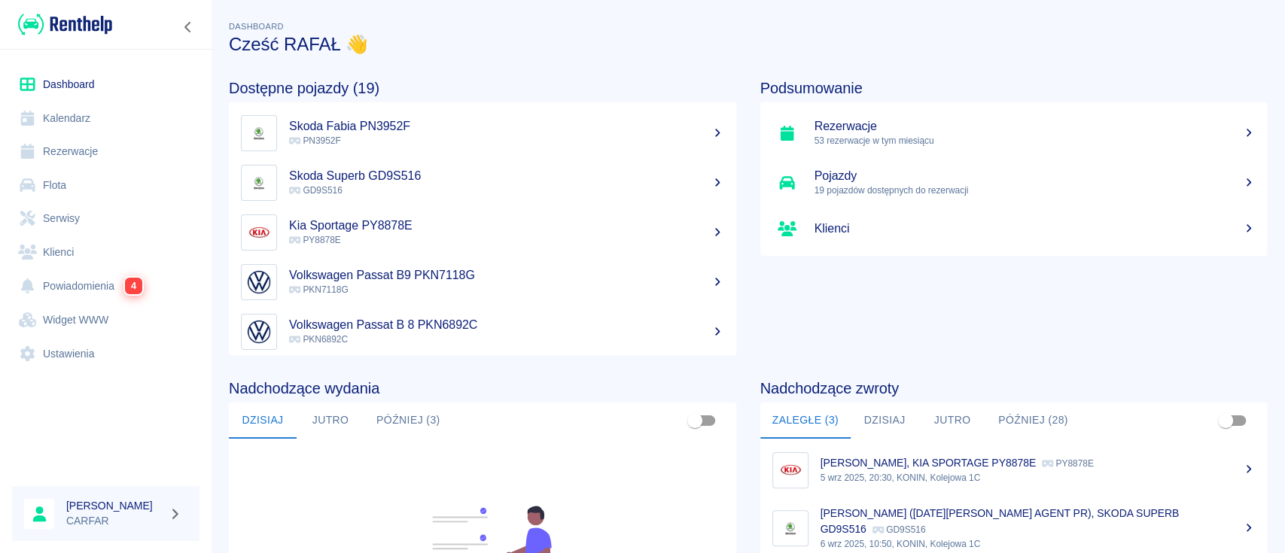
scroll to position [200, 0]
click at [420, 420] on button "Później (3)" at bounding box center [408, 421] width 88 height 36
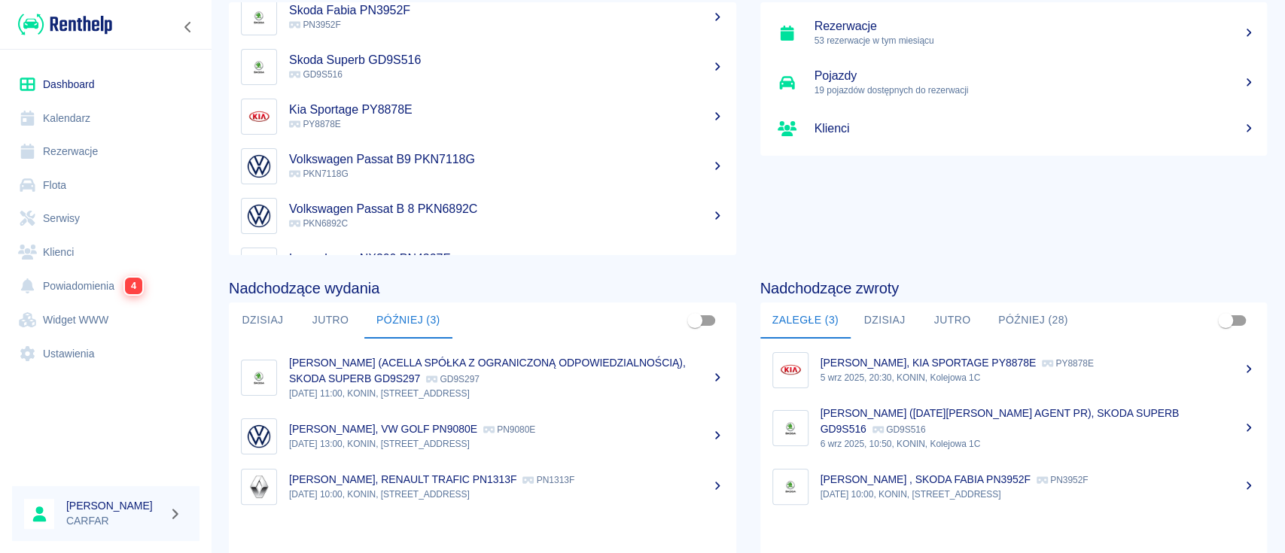
scroll to position [0, 0]
